Goal: Task Accomplishment & Management: Use online tool/utility

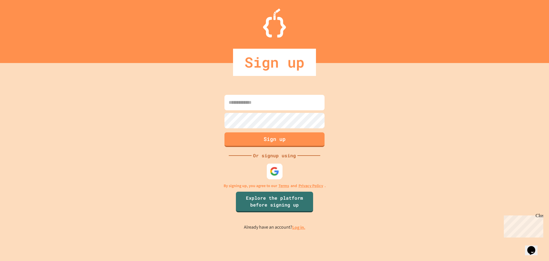
click at [276, 175] on img at bounding box center [274, 170] width 9 height 9
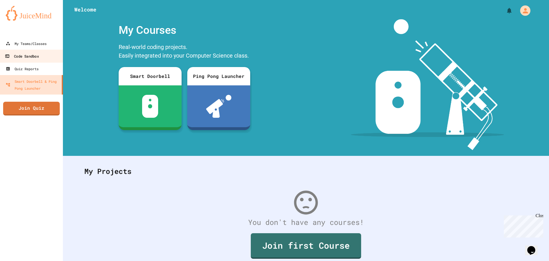
click at [34, 54] on div "Code Sandbox" at bounding box center [22, 56] width 34 height 7
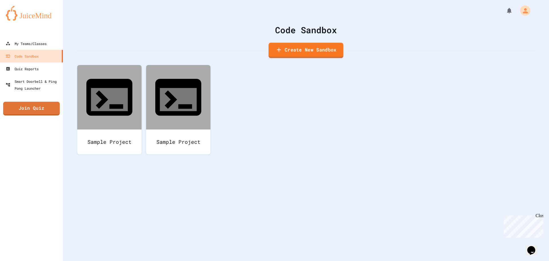
click at [300, 49] on link "Create New Sandbox" at bounding box center [306, 50] width 75 height 15
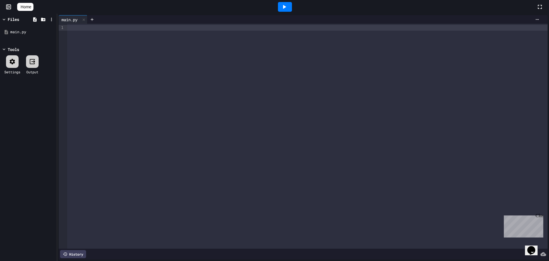
click at [206, 28] on div at bounding box center [307, 28] width 481 height 6
click at [158, 38] on div at bounding box center [307, 136] width 481 height 225
click at [153, 30] on div at bounding box center [307, 28] width 481 height 6
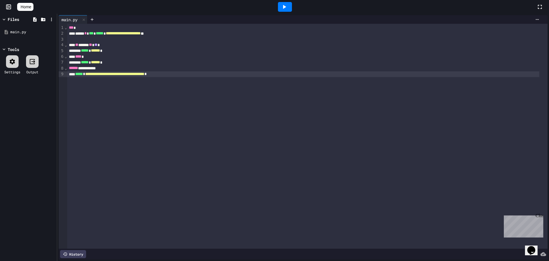
click at [83, 250] on div "History" at bounding box center [73, 254] width 26 height 8
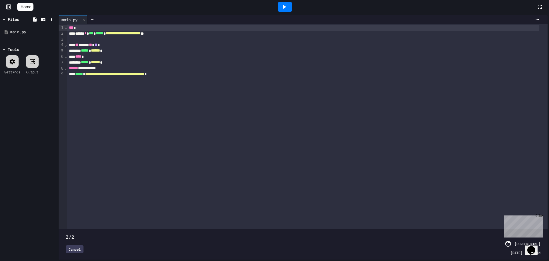
click at [73, 245] on div "Cancel" at bounding box center [75, 249] width 18 height 8
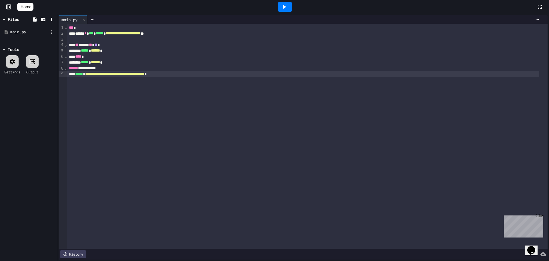
click at [20, 32] on div "main.py" at bounding box center [29, 32] width 38 height 6
click at [53, 20] on icon at bounding box center [51, 19] width 5 height 5
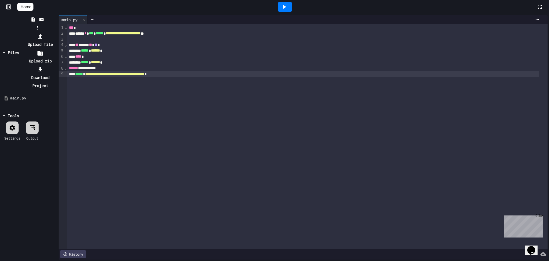
click at [55, 32] on div at bounding box center [37, 32] width 36 height 0
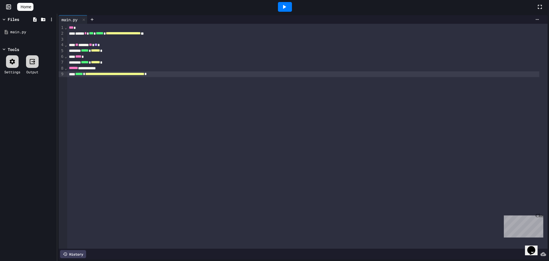
click at [292, 7] on div at bounding box center [285, 7] width 14 height 10
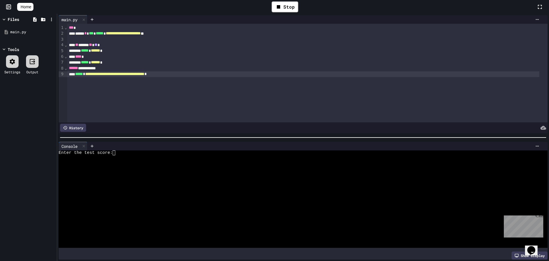
click at [116, 150] on textarea "Terminal input" at bounding box center [116, 152] width 3 height 5
click at [288, 4] on icon at bounding box center [284, 6] width 7 height 7
click at [109, 68] on div "**********" at bounding box center [303, 68] width 472 height 6
click at [215, 57] on div "**** *" at bounding box center [303, 57] width 472 height 6
click at [207, 92] on div "**********" at bounding box center [307, 73] width 481 height 98
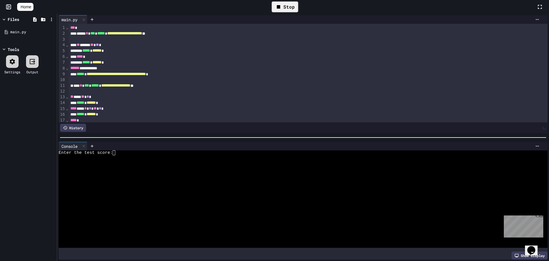
scroll to position [20, 0]
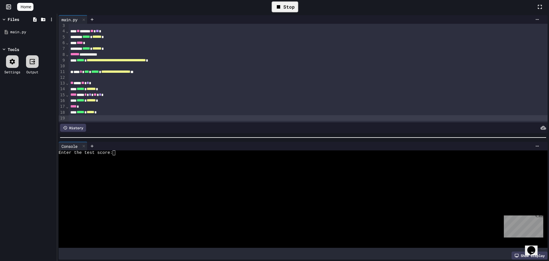
click at [280, 5] on icon at bounding box center [278, 6] width 3 height 3
click at [283, 5] on div at bounding box center [285, 7] width 14 height 10
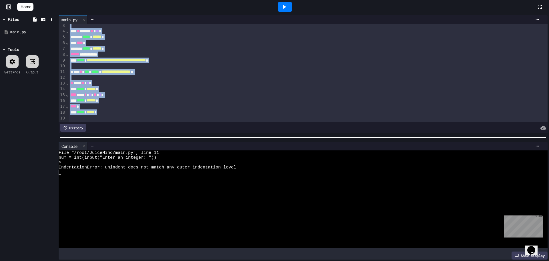
scroll to position [0, 0]
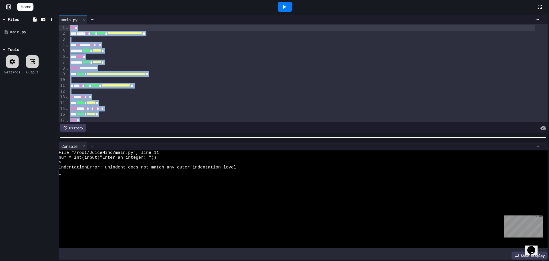
drag, startPoint x: 193, startPoint y: 109, endPoint x: 46, endPoint y: 6, distance: 179.5
click at [46, 6] on div "**********" at bounding box center [274, 130] width 549 height 261
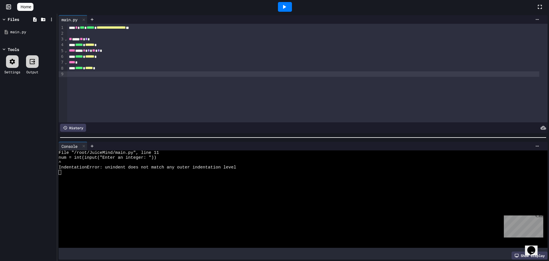
click at [288, 10] on icon at bounding box center [284, 6] width 7 height 7
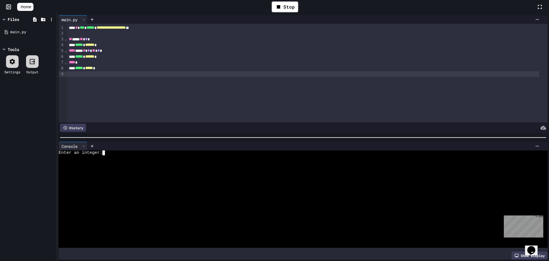
click at [116, 162] on div at bounding box center [298, 162] width 479 height 5
click at [85, 165] on div at bounding box center [298, 167] width 479 height 5
click at [291, 4] on div at bounding box center [285, 7] width 14 height 10
click at [291, 4] on div "Stop" at bounding box center [285, 6] width 27 height 11
click at [288, 9] on icon at bounding box center [284, 6] width 7 height 7
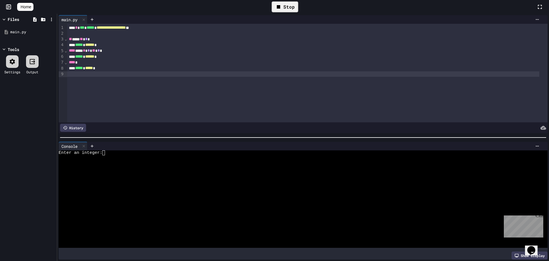
click at [107, 147] on div at bounding box center [315, 146] width 455 height 9
click at [105, 147] on div at bounding box center [315, 146] width 455 height 9
click at [106, 155] on div at bounding box center [298, 157] width 479 height 5
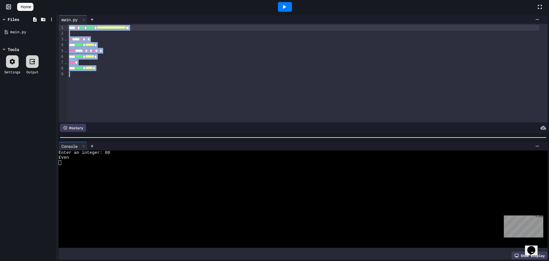
drag, startPoint x: 186, startPoint y: 86, endPoint x: 118, endPoint y: 23, distance: 92.5
click at [118, 23] on div "**********" at bounding box center [303, 74] width 489 height 118
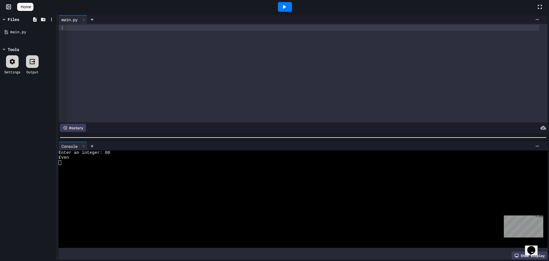
click at [178, 28] on div at bounding box center [303, 28] width 472 height 6
click at [96, 19] on div at bounding box center [92, 19] width 9 height 9
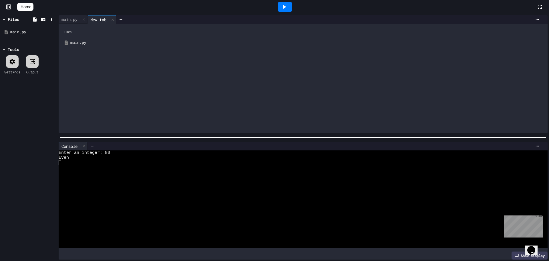
click at [263, 29] on div "Files" at bounding box center [302, 32] width 483 height 11
click at [233, 38] on div "main.py" at bounding box center [302, 42] width 483 height 10
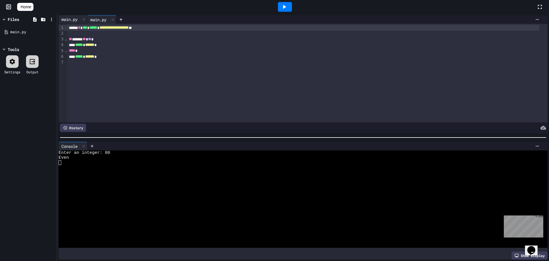
click at [62, 16] on div "main.py" at bounding box center [73, 19] width 29 height 9
click at [103, 17] on div "main.py" at bounding box center [99, 19] width 22 height 6
drag, startPoint x: 120, startPoint y: 66, endPoint x: 24, endPoint y: 11, distance: 110.3
click at [24, 11] on div "**********" at bounding box center [274, 130] width 549 height 261
click at [171, 32] on div at bounding box center [307, 73] width 481 height 98
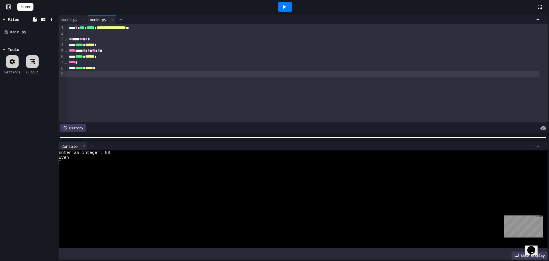
click at [124, 22] on div at bounding box center [120, 19] width 9 height 9
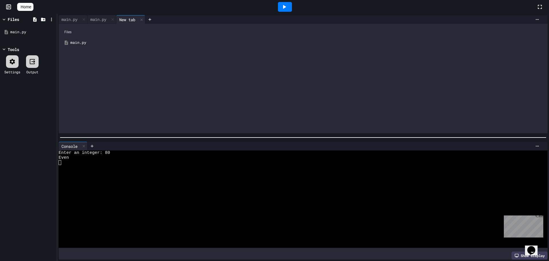
click at [125, 40] on div "main.py" at bounding box center [307, 43] width 474 height 6
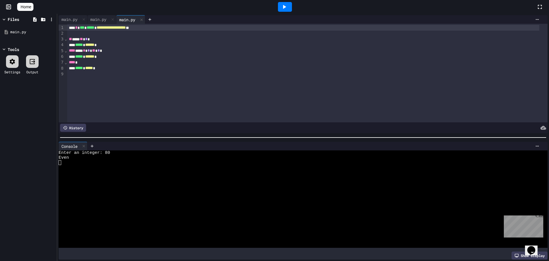
click at [123, 47] on div "***** * ****** *" at bounding box center [303, 45] width 472 height 6
drag, startPoint x: 133, startPoint y: 78, endPoint x: 66, endPoint y: 29, distance: 83.1
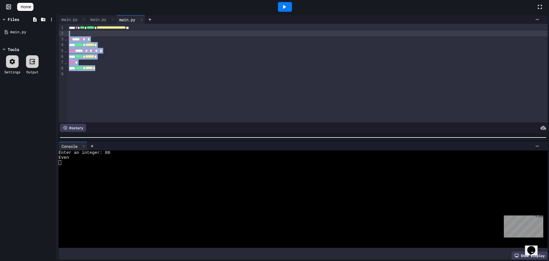
click at [70, 32] on div "**********" at bounding box center [307, 73] width 481 height 98
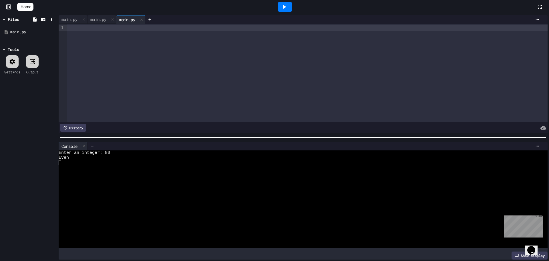
click at [167, 27] on div at bounding box center [307, 28] width 481 height 6
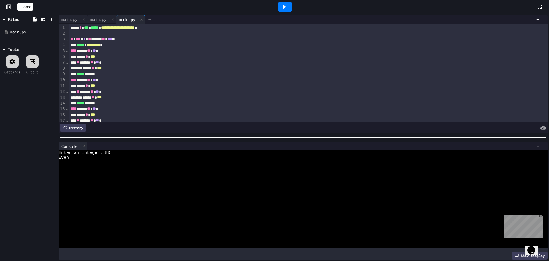
click at [151, 17] on icon at bounding box center [150, 19] width 5 height 5
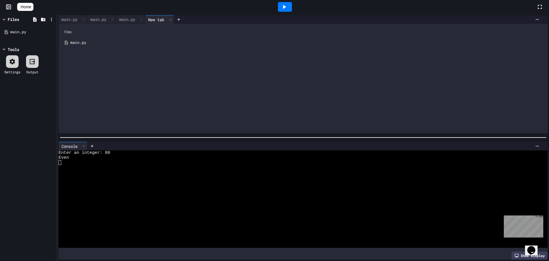
click at [116, 48] on div "Files main.py" at bounding box center [303, 78] width 489 height 109
click at [119, 44] on div "main.py" at bounding box center [307, 43] width 474 height 6
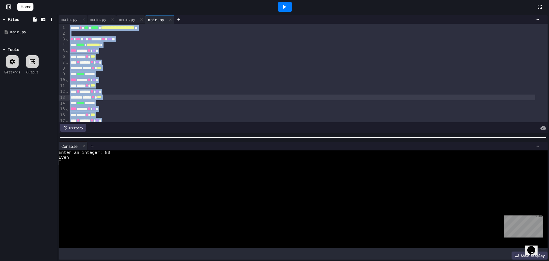
scroll to position [67, 0]
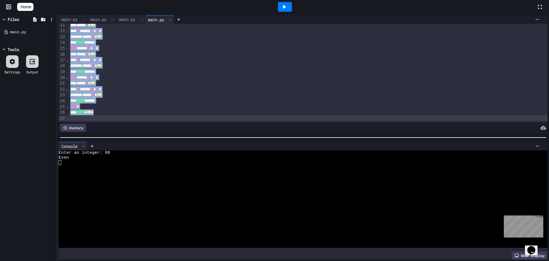
drag, startPoint x: 69, startPoint y: 28, endPoint x: 195, endPoint y: 154, distance: 178.0
click at [195, 154] on div "**********" at bounding box center [303, 137] width 492 height 247
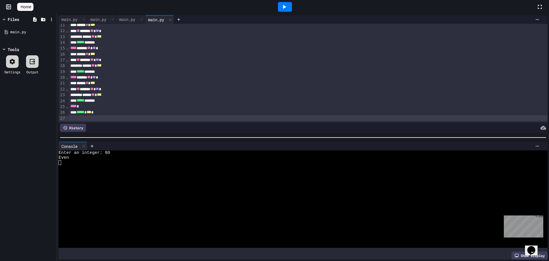
scroll to position [0, 0]
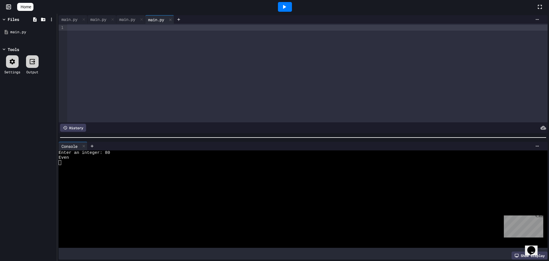
click at [144, 29] on div at bounding box center [307, 28] width 481 height 6
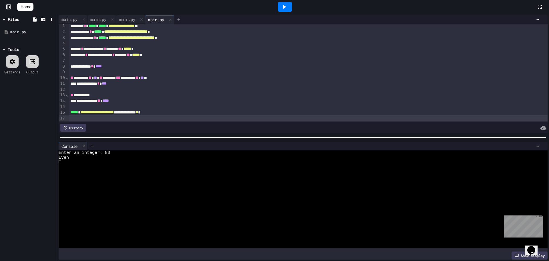
click at [181, 21] on icon at bounding box center [178, 19] width 5 height 5
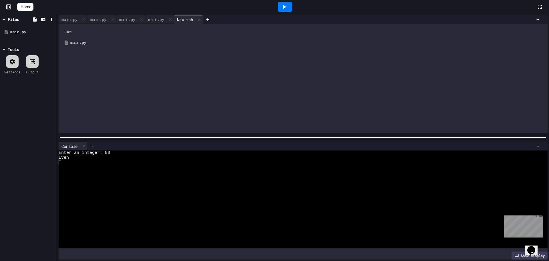
click at [212, 50] on div "Files main.py" at bounding box center [303, 78] width 489 height 109
click at [209, 43] on div "main.py" at bounding box center [307, 43] width 474 height 6
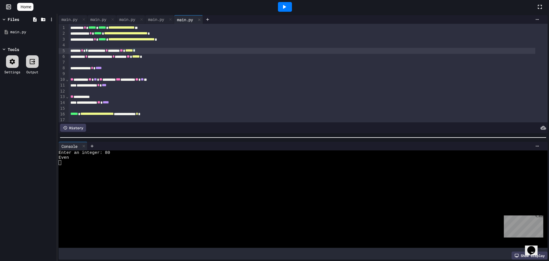
click at [179, 51] on div "**********" at bounding box center [302, 51] width 467 height 6
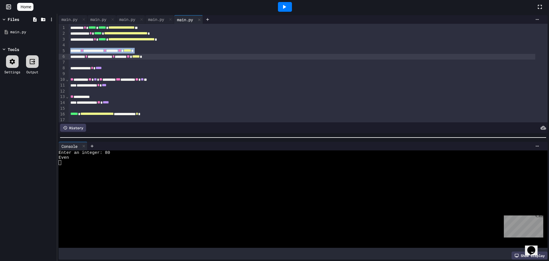
click at [179, 51] on div "**********" at bounding box center [302, 51] width 467 height 6
click at [67, 28] on div "› ⌄ ⌄" at bounding box center [67, 74] width 3 height 100
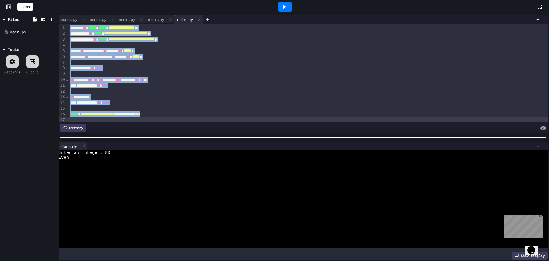
scroll to position [8, 0]
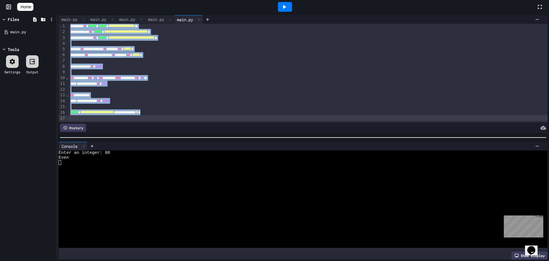
drag, startPoint x: 70, startPoint y: 26, endPoint x: 300, endPoint y: 173, distance: 272.7
click at [301, 174] on div "**********" at bounding box center [303, 137] width 492 height 247
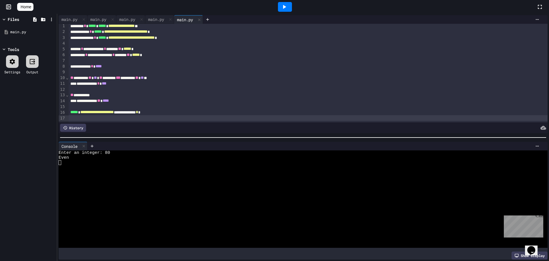
scroll to position [0, 0]
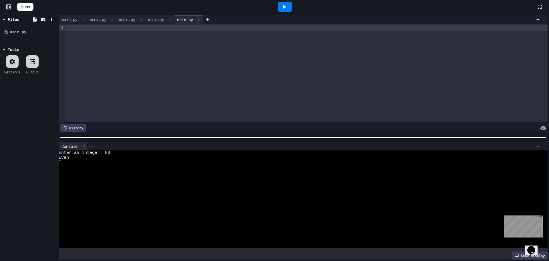
click at [168, 28] on div at bounding box center [307, 28] width 481 height 6
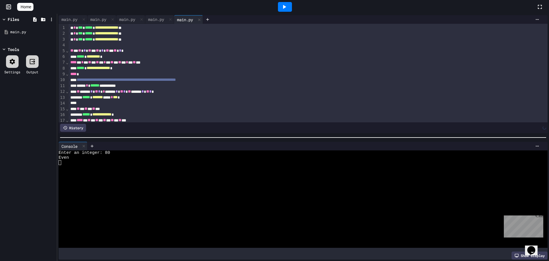
scroll to position [32, 0]
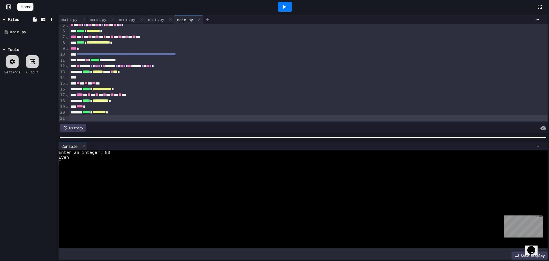
click at [209, 19] on icon at bounding box center [207, 19] width 3 height 3
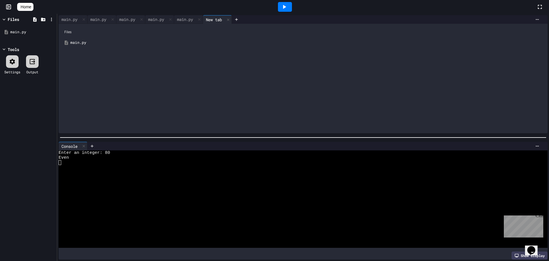
click at [195, 37] on div "Files" at bounding box center [302, 32] width 483 height 11
click at [193, 39] on div "main.py" at bounding box center [302, 42] width 483 height 10
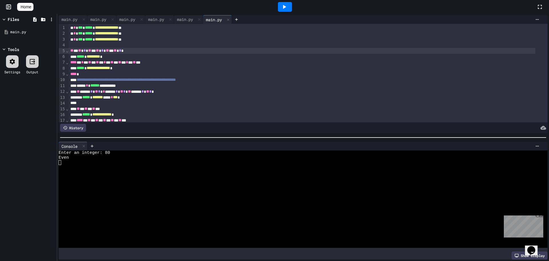
click at [170, 48] on div "** * ** * ** * ** * ** * ** * *" at bounding box center [302, 51] width 467 height 6
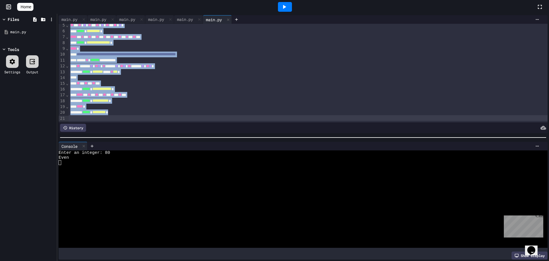
drag, startPoint x: 69, startPoint y: 25, endPoint x: 274, endPoint y: 274, distance: 322.6
click at [274, 260] on html "**********" at bounding box center [274, 130] width 549 height 261
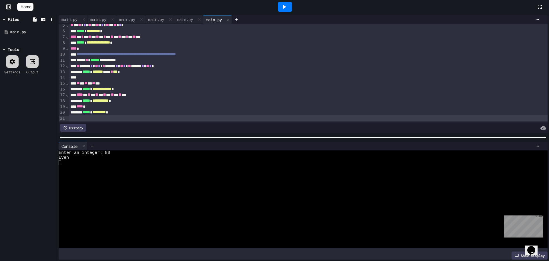
scroll to position [0, 0]
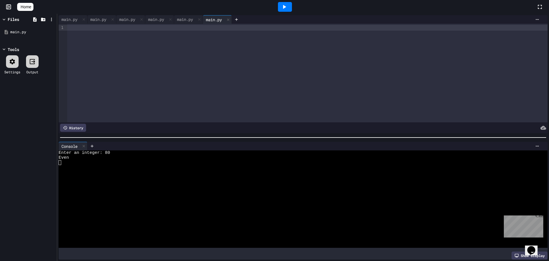
click at [84, 33] on div at bounding box center [307, 73] width 481 height 98
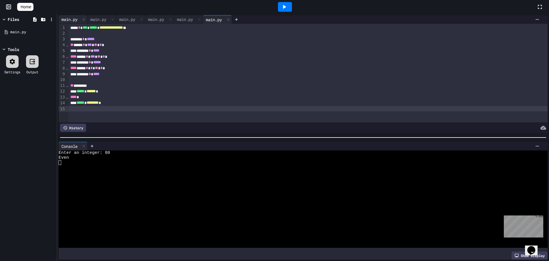
click at [72, 17] on div "main.py" at bounding box center [70, 19] width 22 height 6
click at [216, 18] on div "main.py" at bounding box center [214, 19] width 22 height 6
click at [68, 19] on div "main.py" at bounding box center [70, 19] width 22 height 6
click at [101, 15] on div "main.py" at bounding box center [102, 19] width 29 height 9
click at [128, 14] on div at bounding box center [284, 6] width 503 height 15
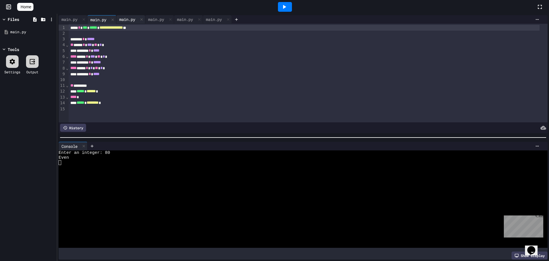
click at [129, 17] on div "main.py" at bounding box center [127, 19] width 22 height 6
click at [158, 17] on div "main.py" at bounding box center [156, 19] width 22 height 6
click at [193, 18] on div "main.py" at bounding box center [185, 19] width 22 height 6
click at [225, 17] on div "main.py" at bounding box center [214, 19] width 22 height 6
click at [84, 23] on div at bounding box center [83, 19] width 7 height 8
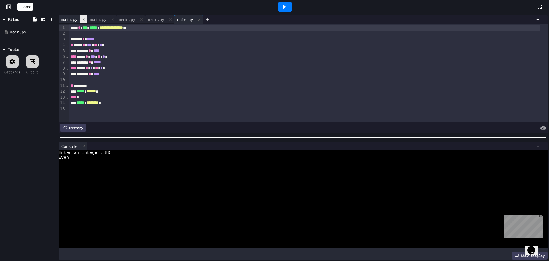
click at [84, 23] on div at bounding box center [83, 19] width 7 height 8
click at [90, 17] on div at bounding box center [92, 19] width 9 height 9
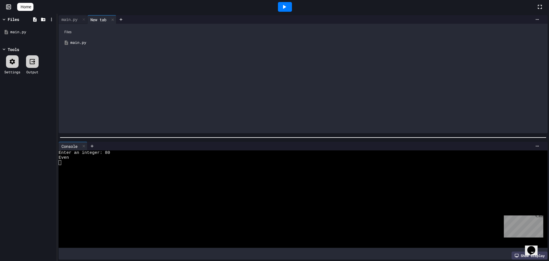
drag, startPoint x: 79, startPoint y: 69, endPoint x: 102, endPoint y: 59, distance: 25.1
click at [79, 69] on div "Files main.py" at bounding box center [303, 78] width 489 height 109
click at [116, 17] on div at bounding box center [112, 19] width 7 height 8
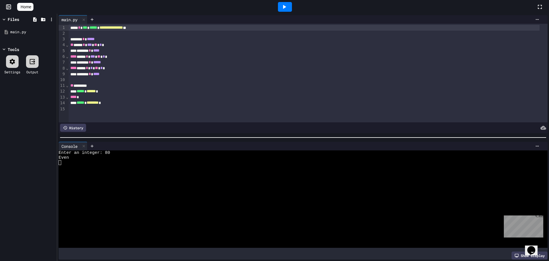
click at [70, 26] on div "**********" at bounding box center [304, 28] width 471 height 6
